Goal: Book appointment/travel/reservation

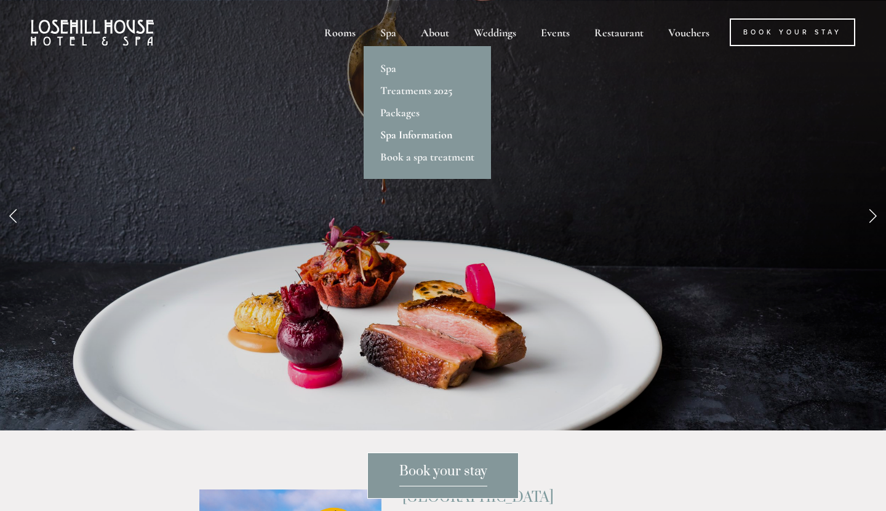
click at [397, 133] on link "Spa Information" at bounding box center [426, 135] width 127 height 22
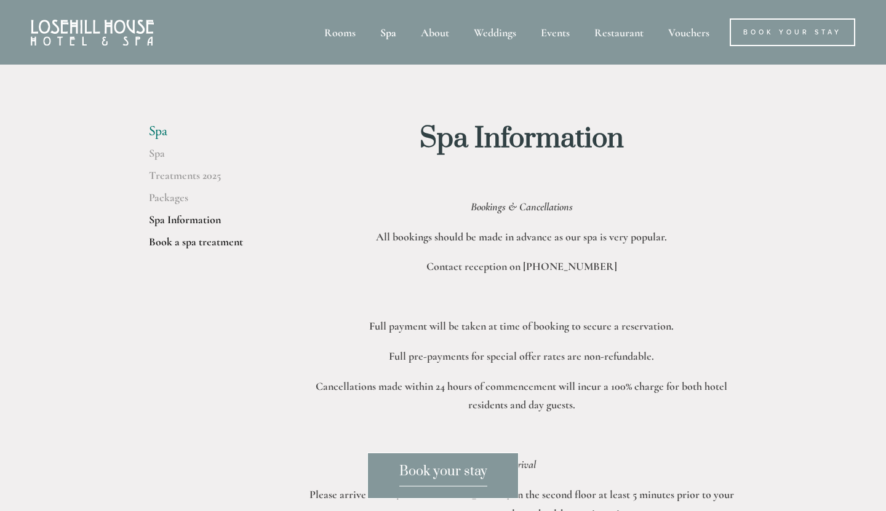
click at [218, 244] on link "Book a spa treatment" at bounding box center [207, 246] width 117 height 22
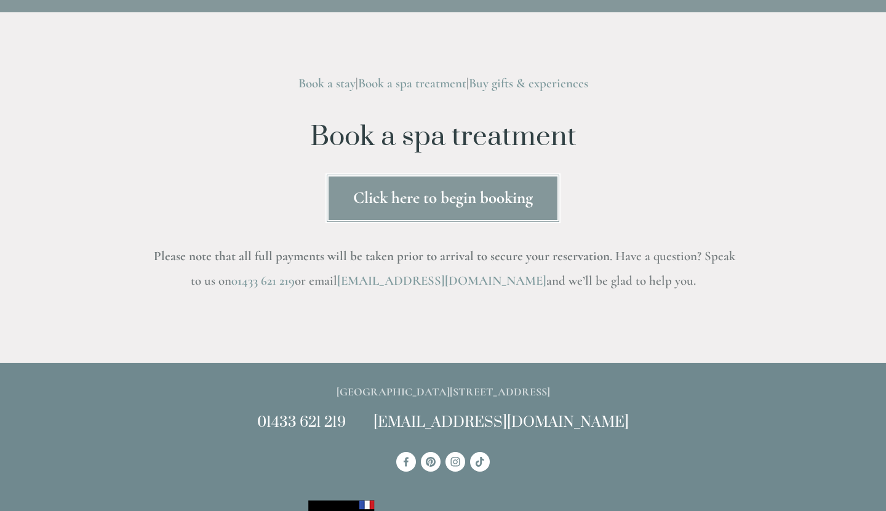
scroll to position [54, 0]
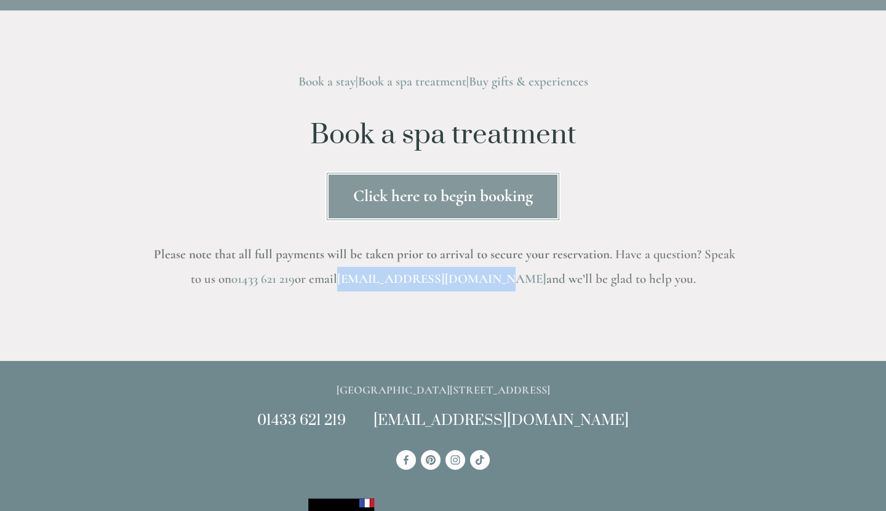
drag, startPoint x: 381, startPoint y: 279, endPoint x: 507, endPoint y: 285, distance: 125.6
click at [507, 285] on h3 "Please note that all full payments will be taken prior to arrival to secure you…" at bounding box center [443, 266] width 588 height 49
copy link "[EMAIL_ADDRESS][DOMAIN_NAME]"
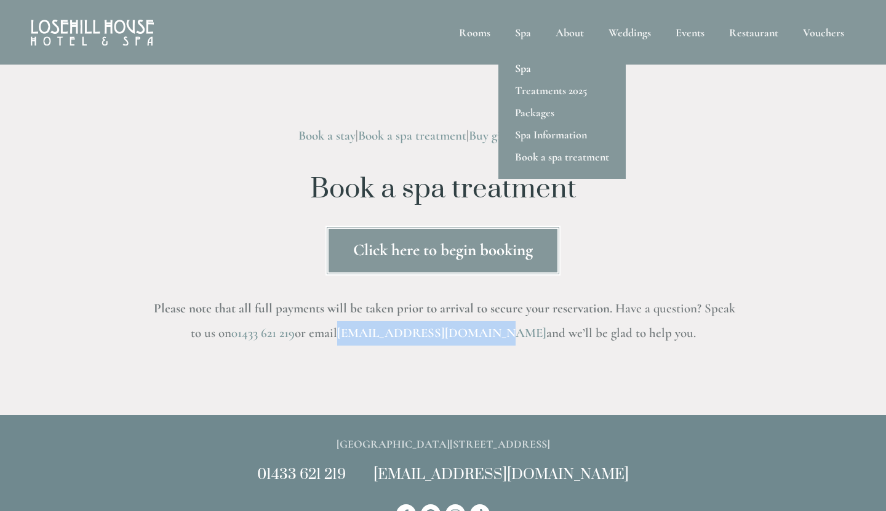
click at [525, 69] on link "Spa" at bounding box center [561, 68] width 127 height 22
